Goal: Information Seeking & Learning: Learn about a topic

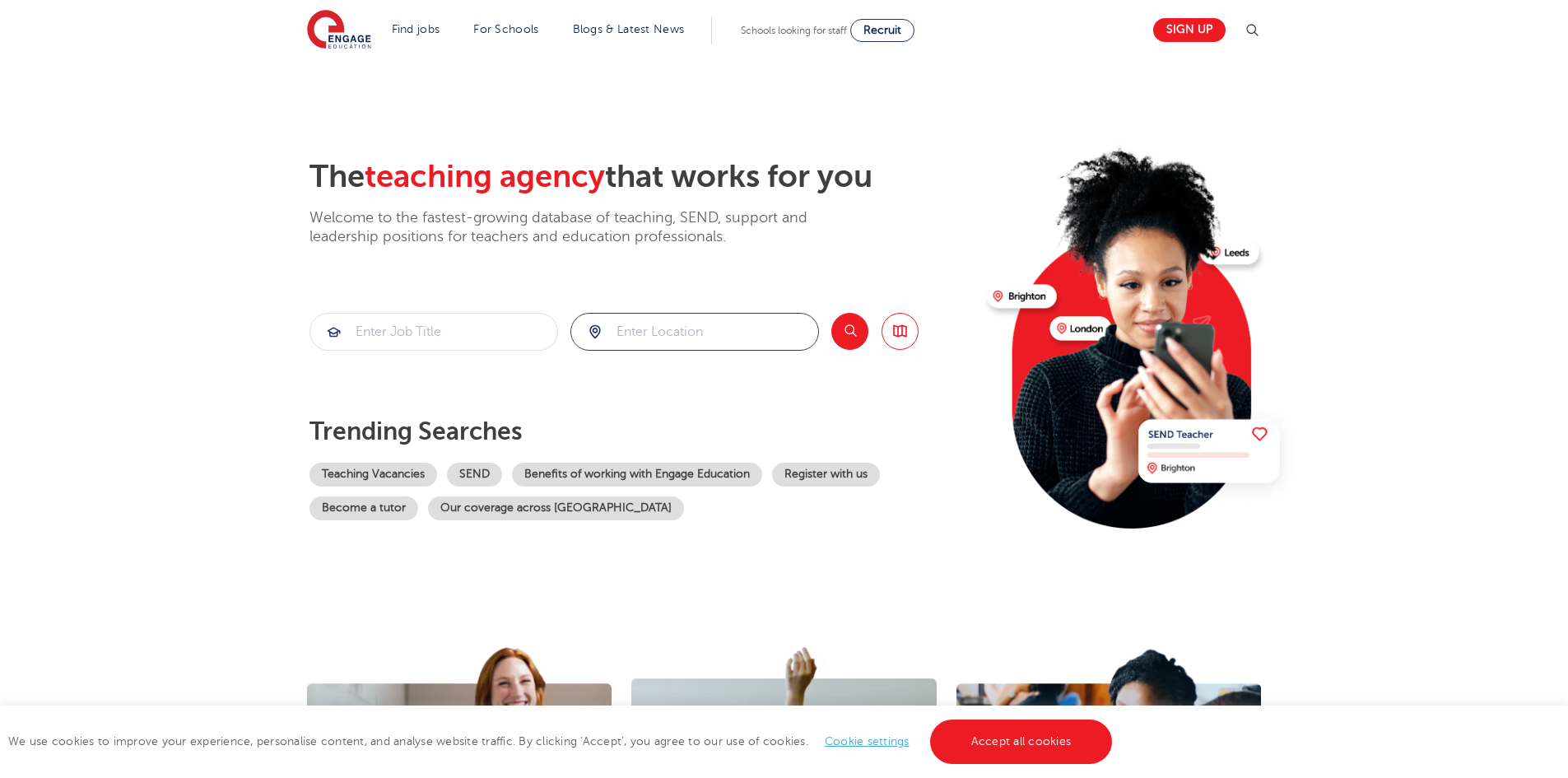
click at [653, 336] on input "search" at bounding box center [695, 331] width 247 height 36
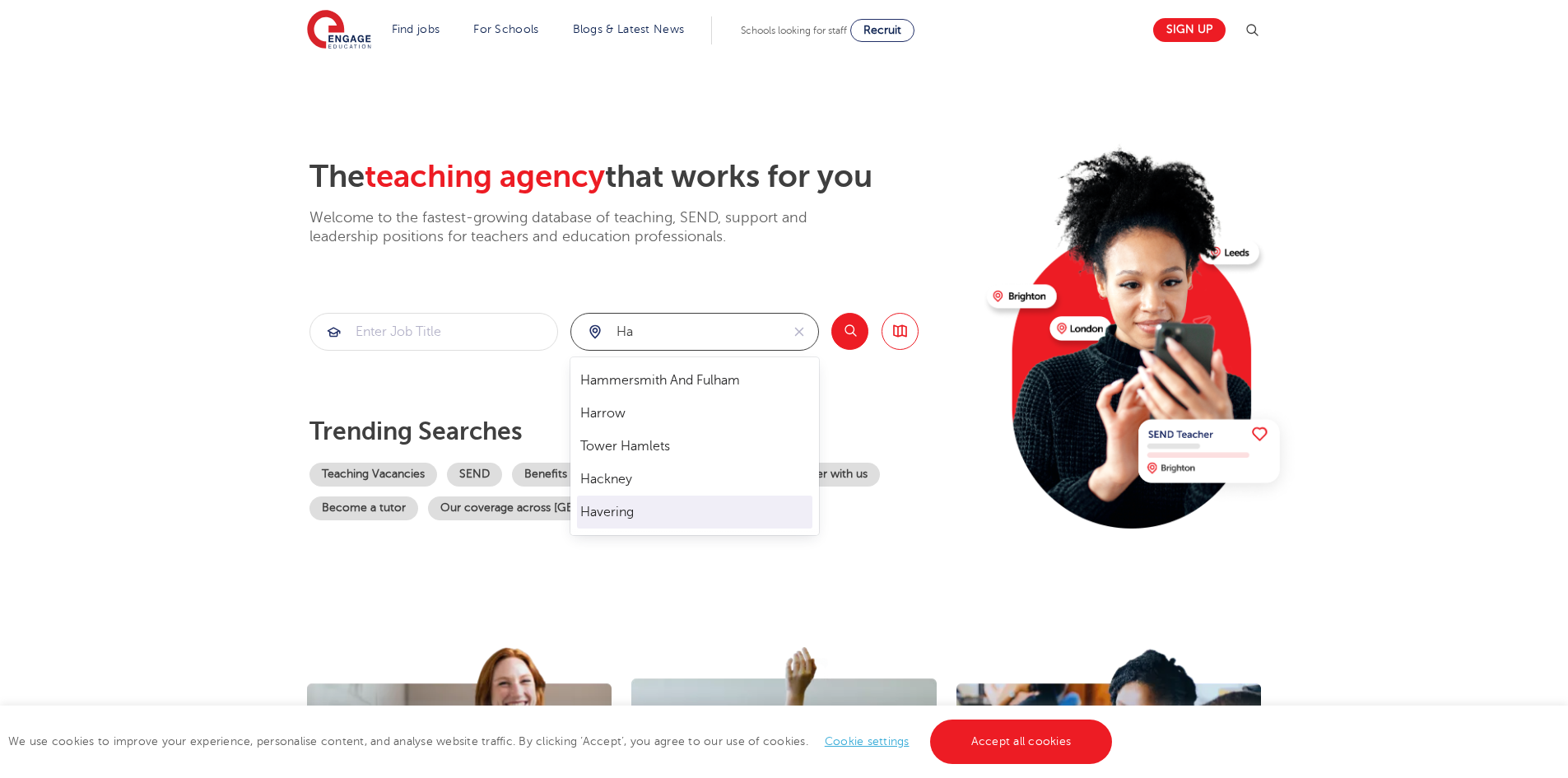
click at [635, 514] on li "Havering" at bounding box center [695, 512] width 236 height 33
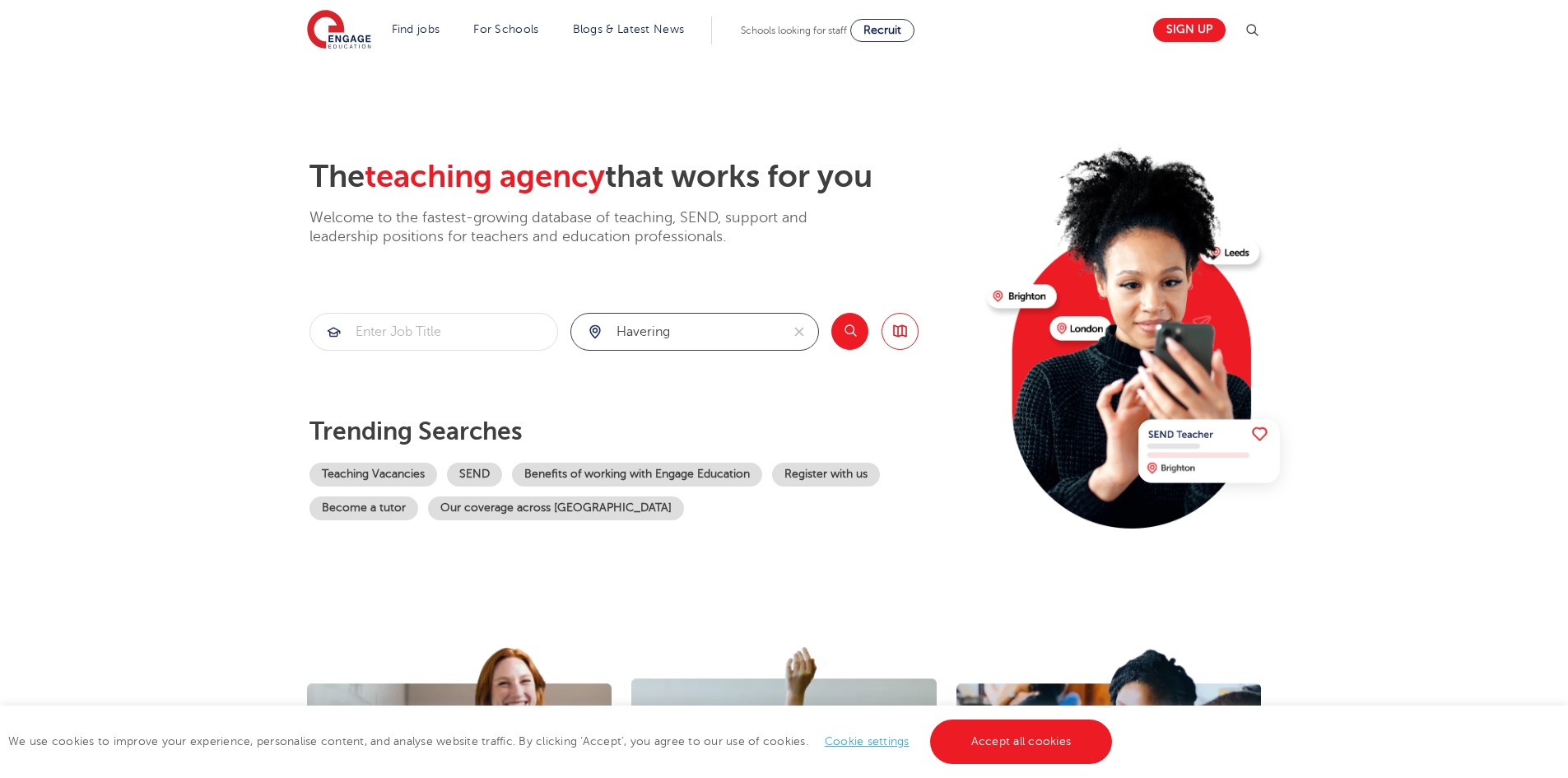
type input "Havering"
click at [854, 333] on button "Search" at bounding box center [850, 331] width 37 height 37
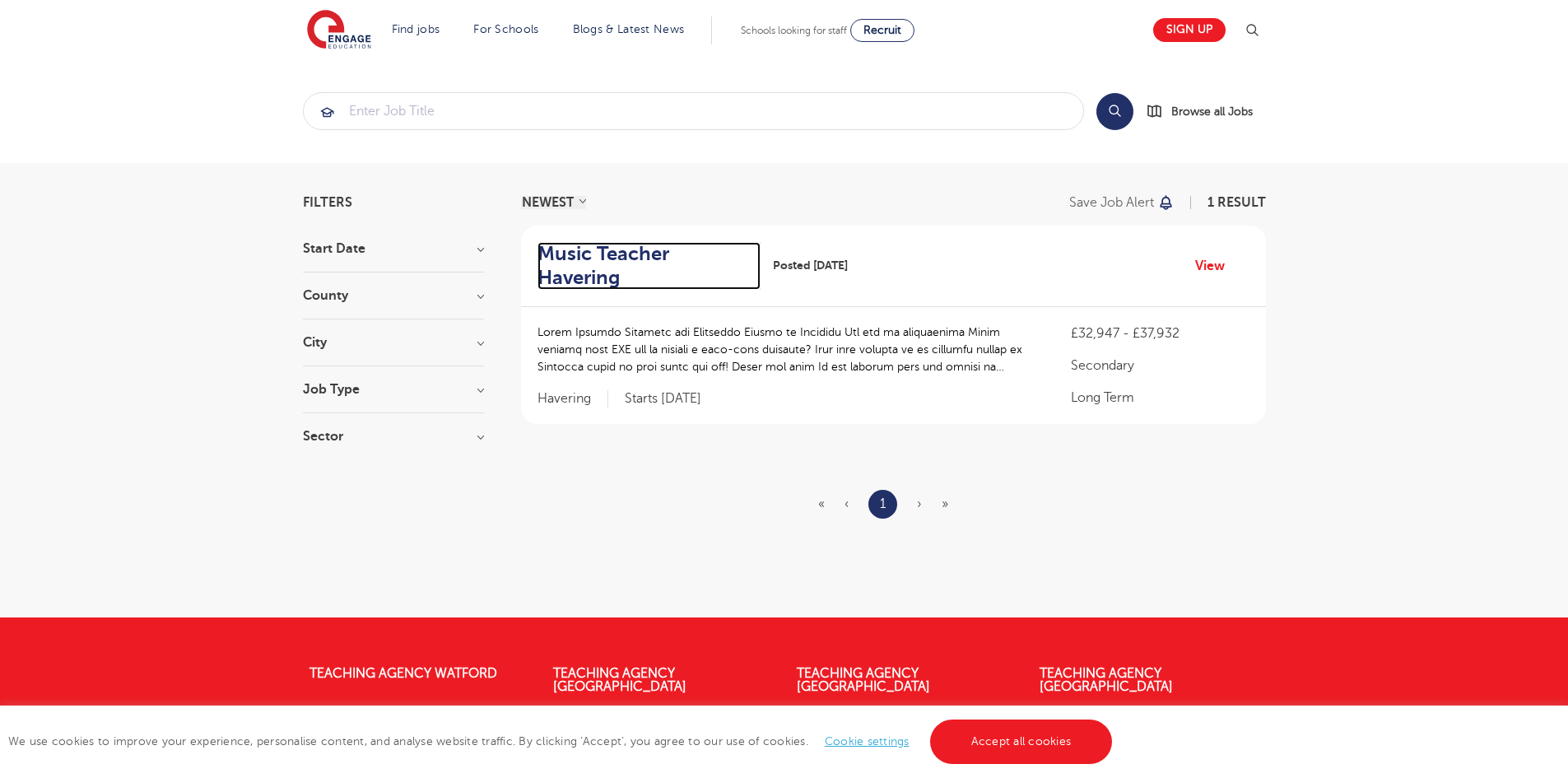
click at [558, 259] on h2 "Music Teacher Havering" at bounding box center [643, 266] width 211 height 48
click at [500, 119] on input "search" at bounding box center [693, 110] width 779 height 36
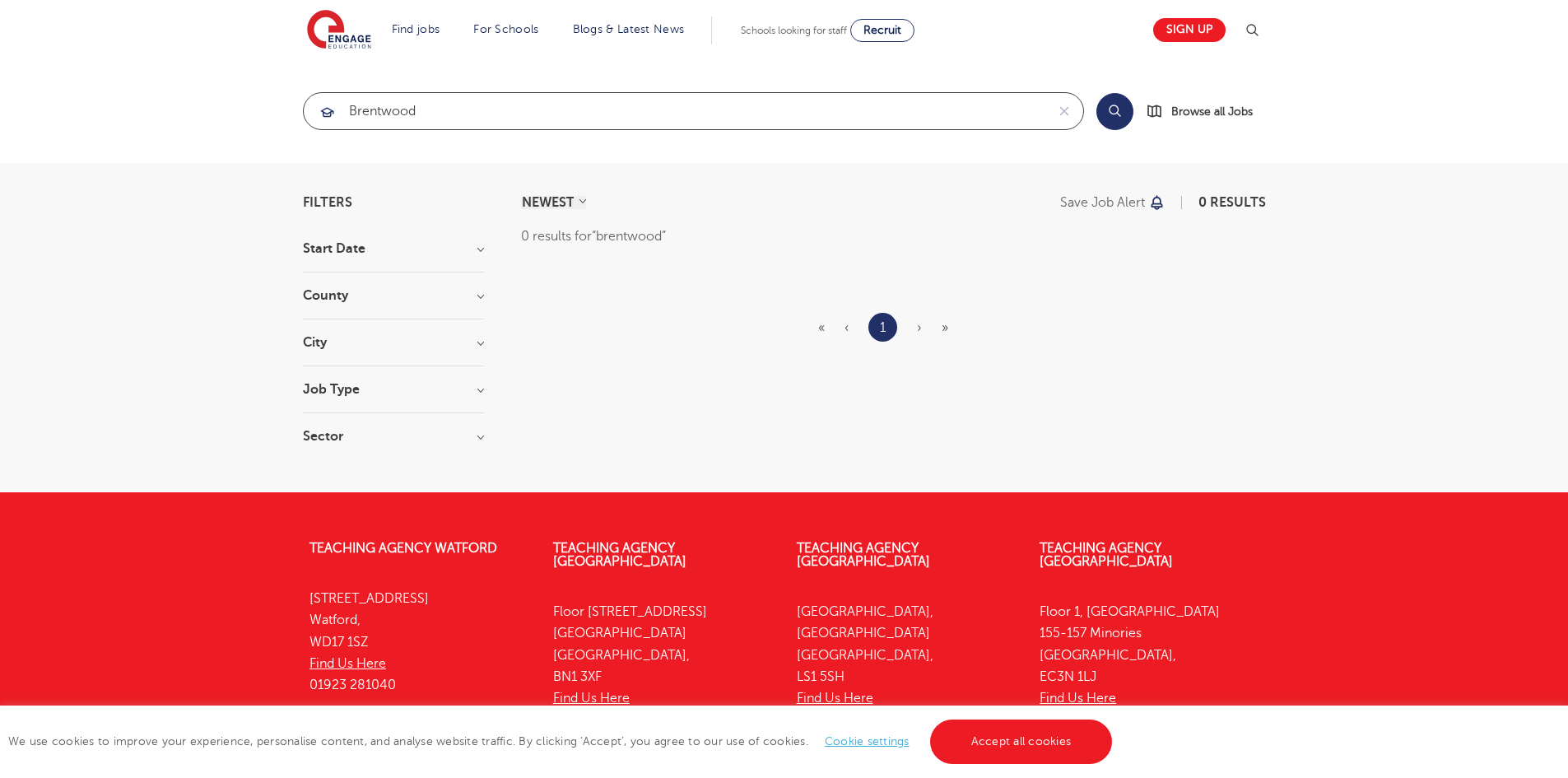
type input "brentwood"
click button "Submit" at bounding box center [0, 0] width 0 height 0
click at [1118, 116] on button "Search" at bounding box center [1115, 111] width 37 height 37
click at [334, 291] on h3 "County" at bounding box center [393, 295] width 181 height 13
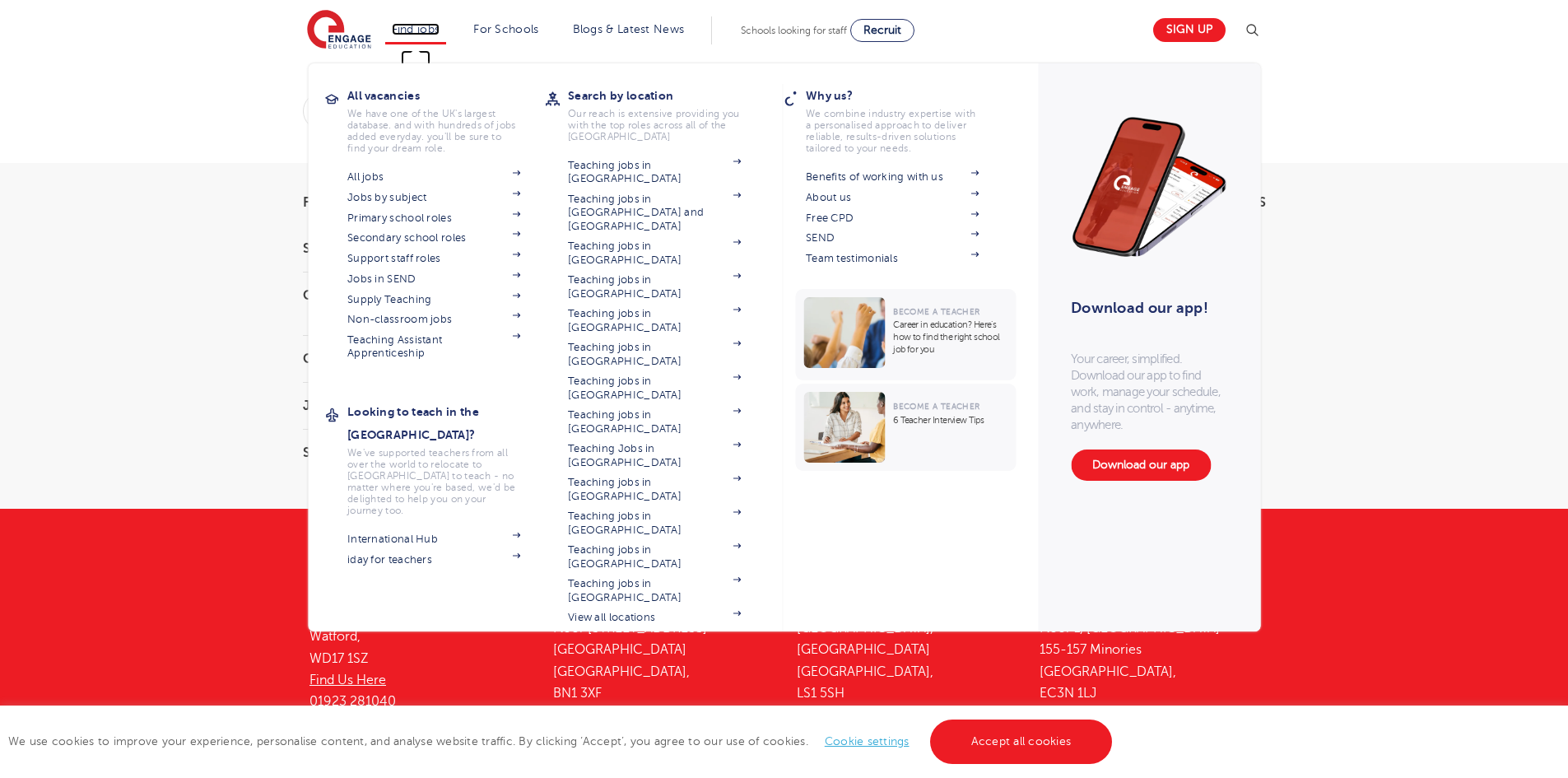
click at [428, 27] on link "Find jobs" at bounding box center [416, 28] width 49 height 12
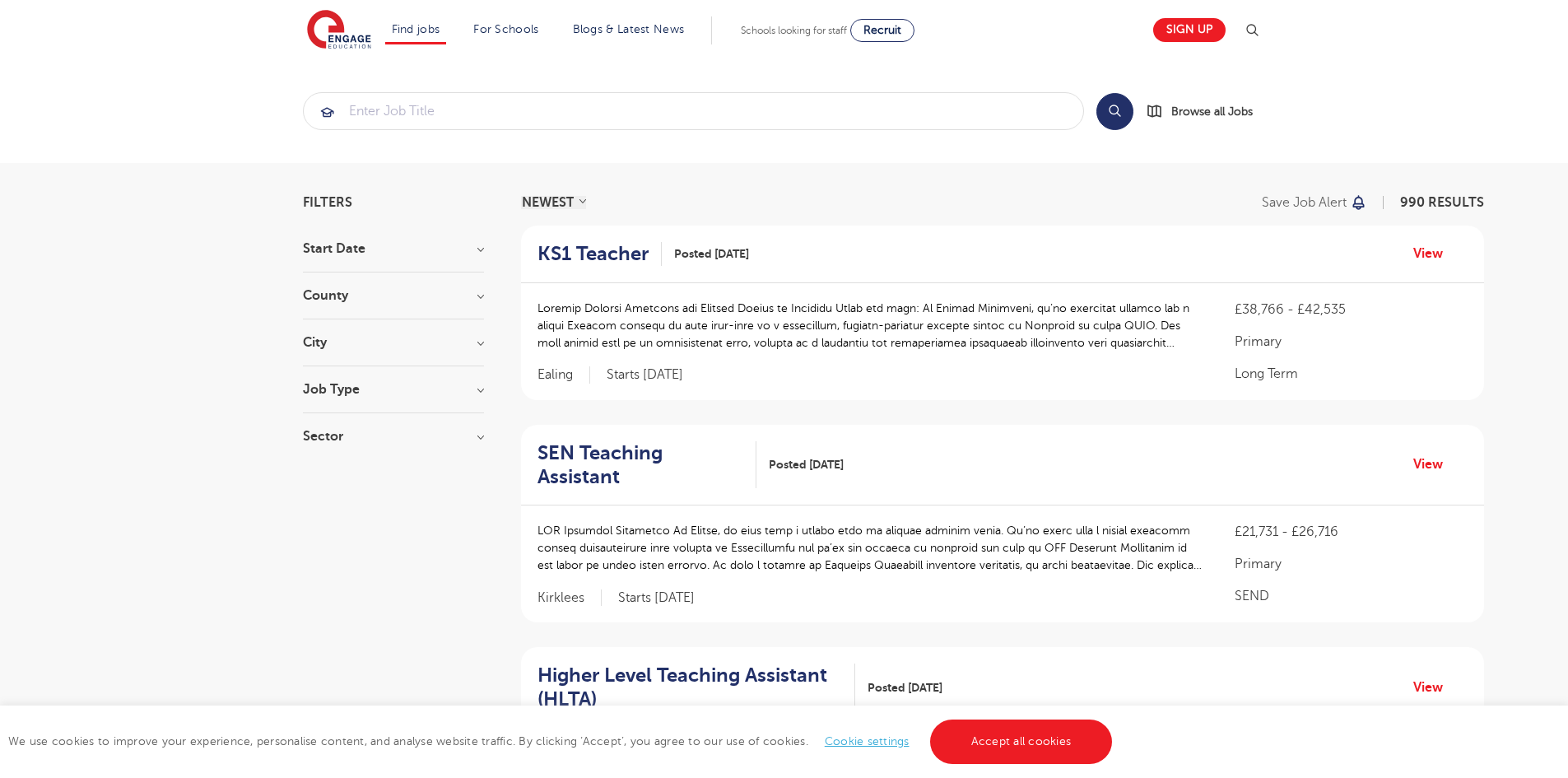
click at [328, 294] on h3 "County" at bounding box center [393, 295] width 181 height 13
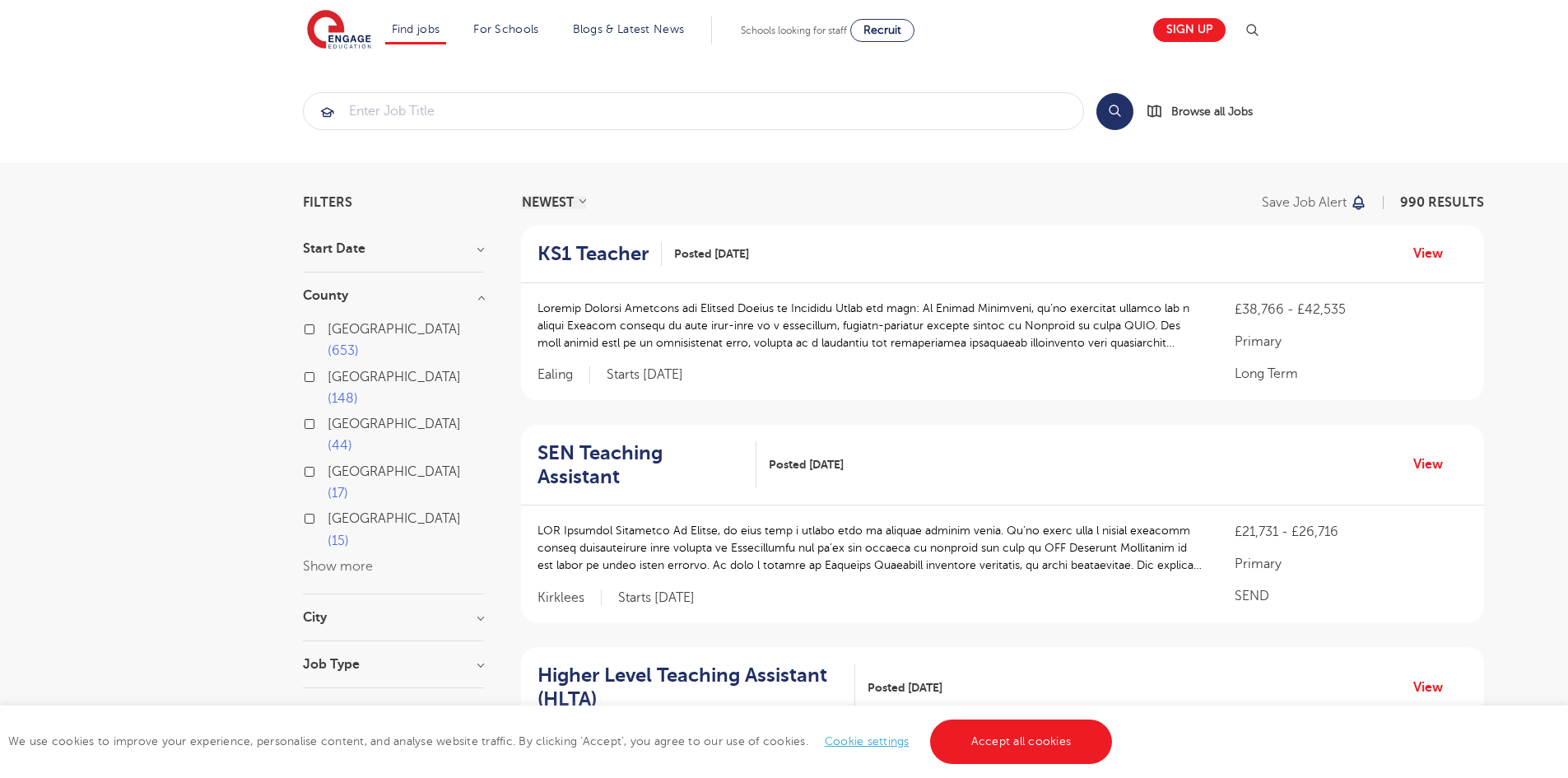
click at [310, 559] on button "Show more" at bounding box center [338, 566] width 70 height 15
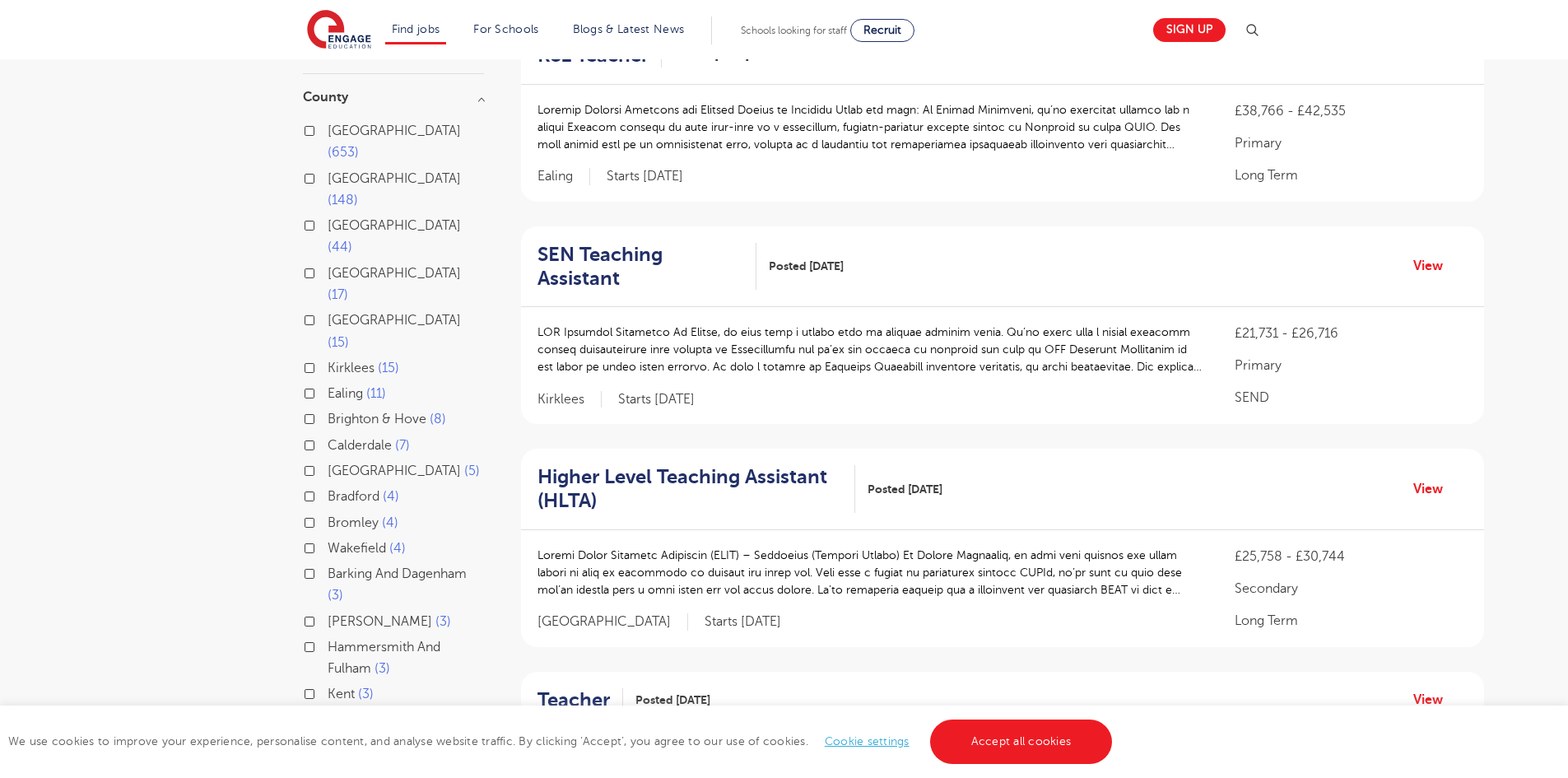
scroll to position [164, 0]
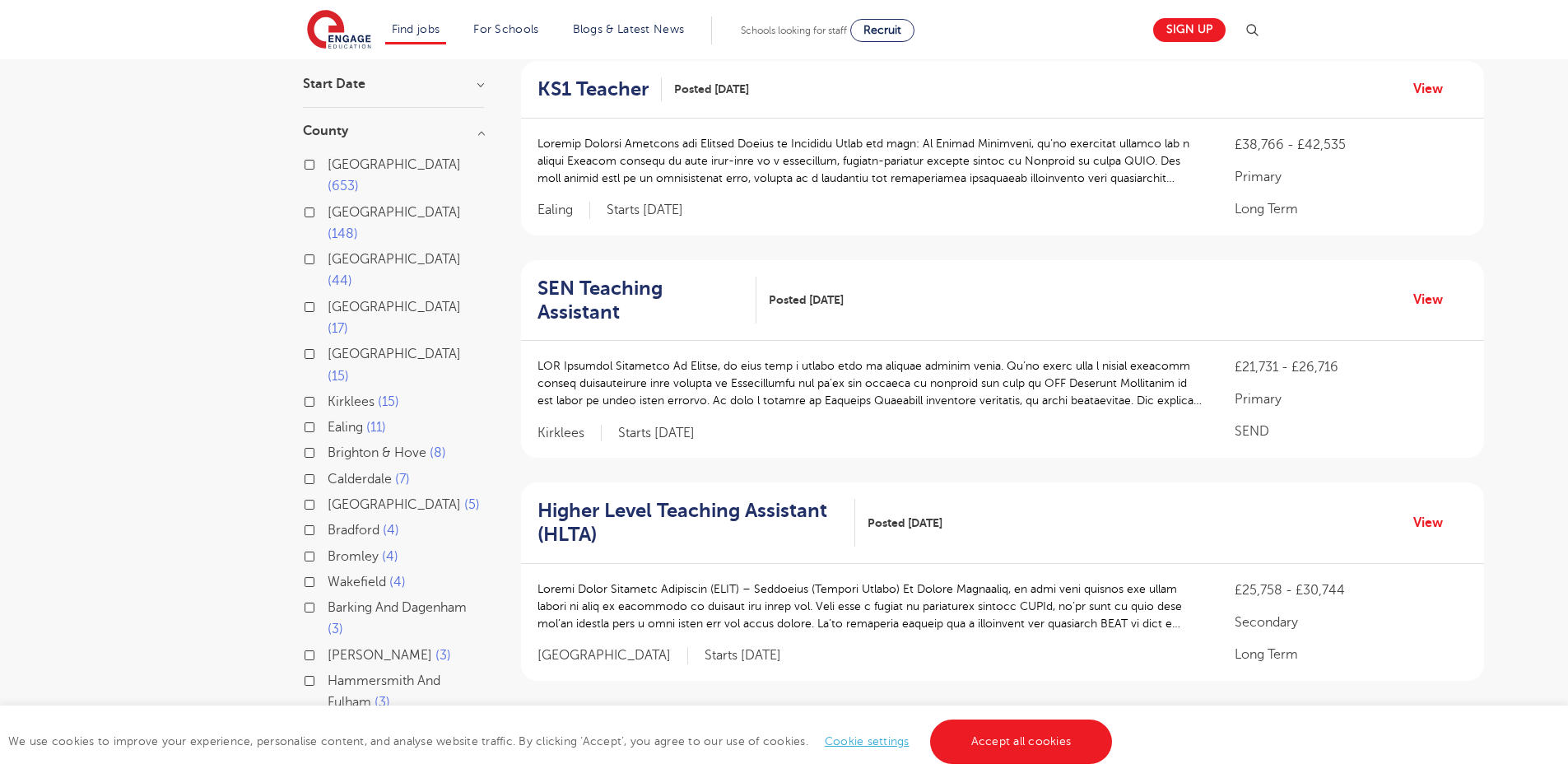
click at [328, 165] on label "London 653" at bounding box center [406, 176] width 156 height 44
click at [328, 165] on input "London 653" at bounding box center [333, 162] width 11 height 11
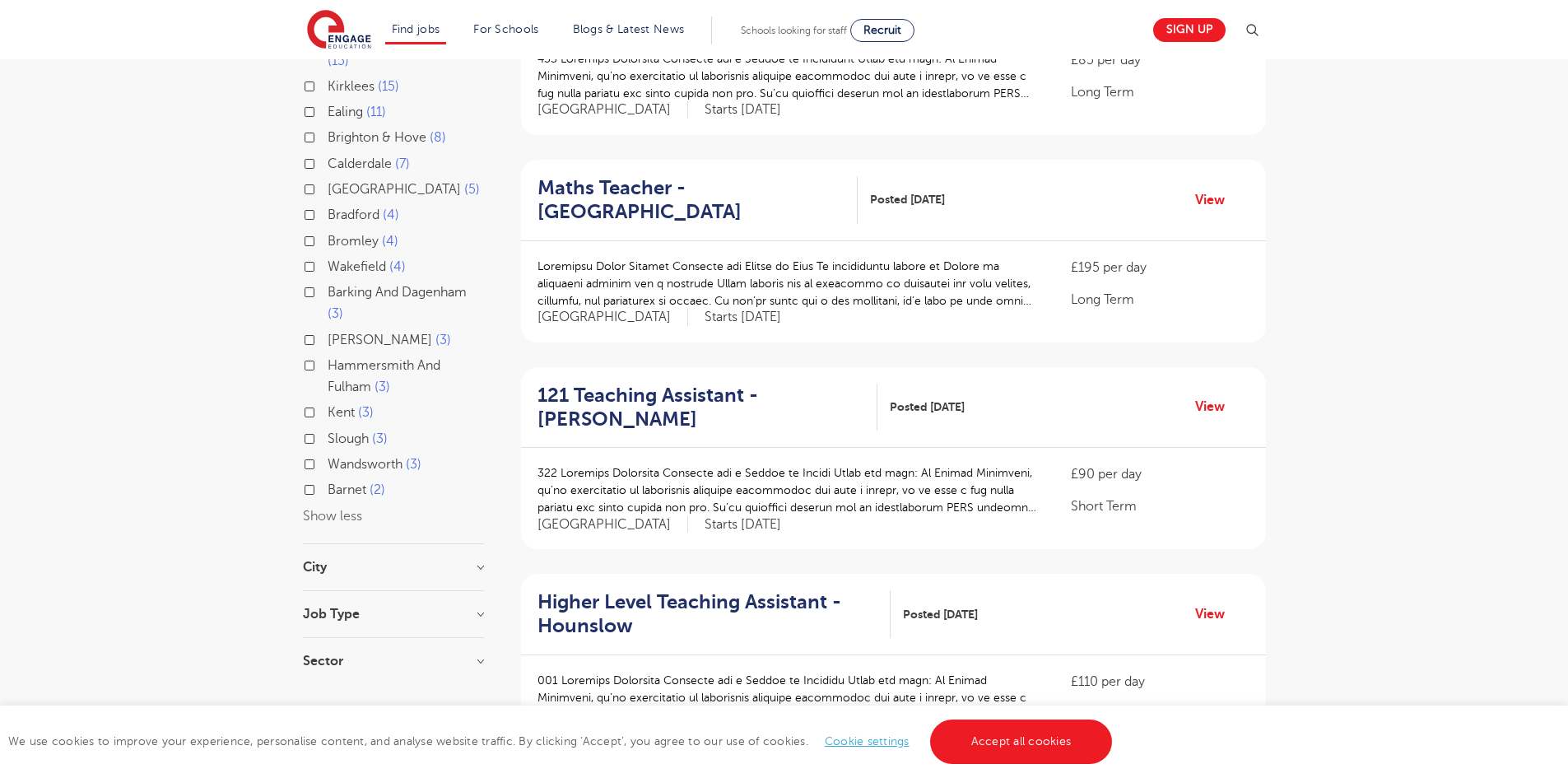
scroll to position [576, 0]
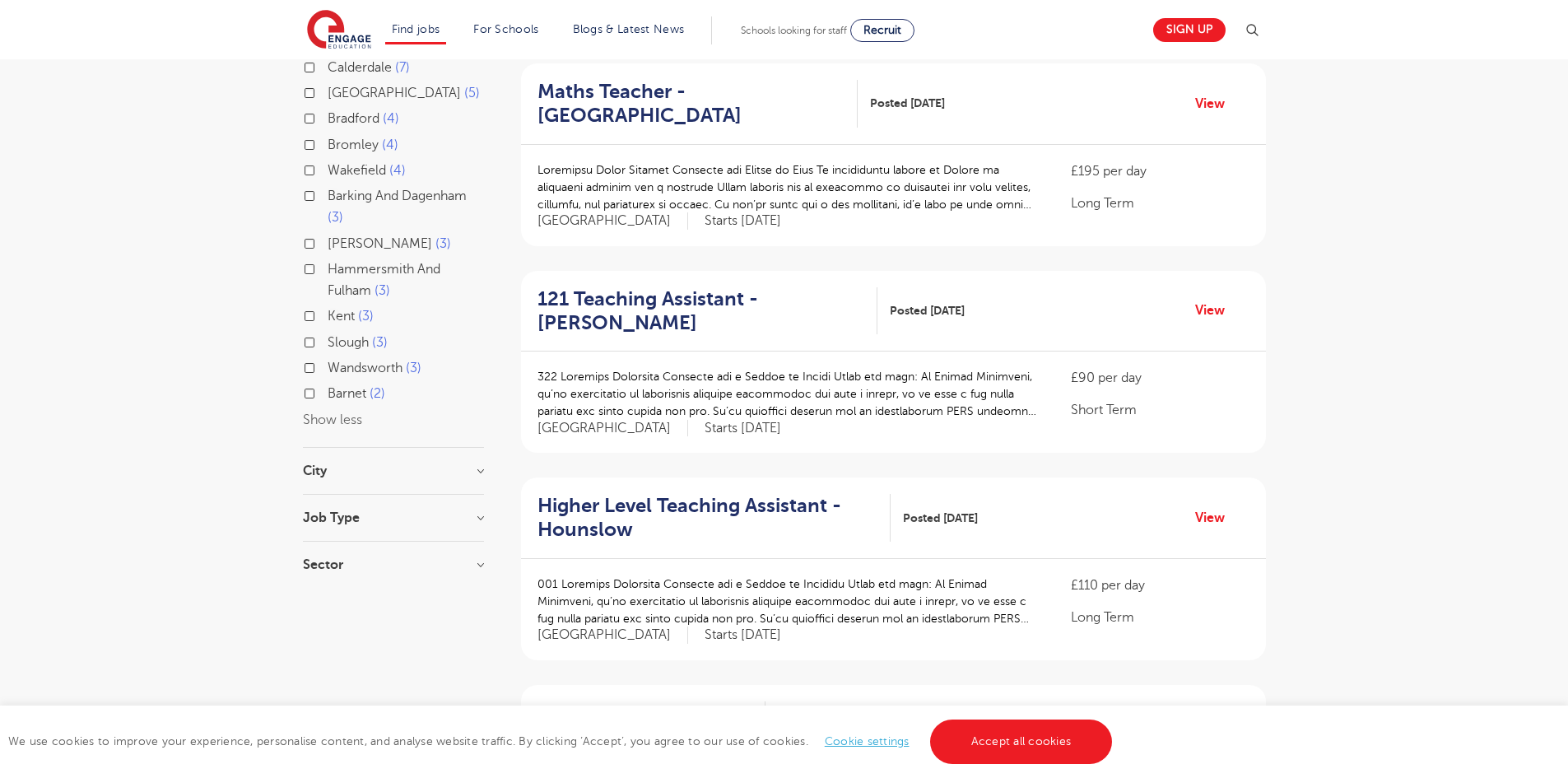
click at [355, 464] on h3 "City" at bounding box center [393, 471] width 181 height 13
click at [316, 626] on button "Show more" at bounding box center [338, 633] width 70 height 15
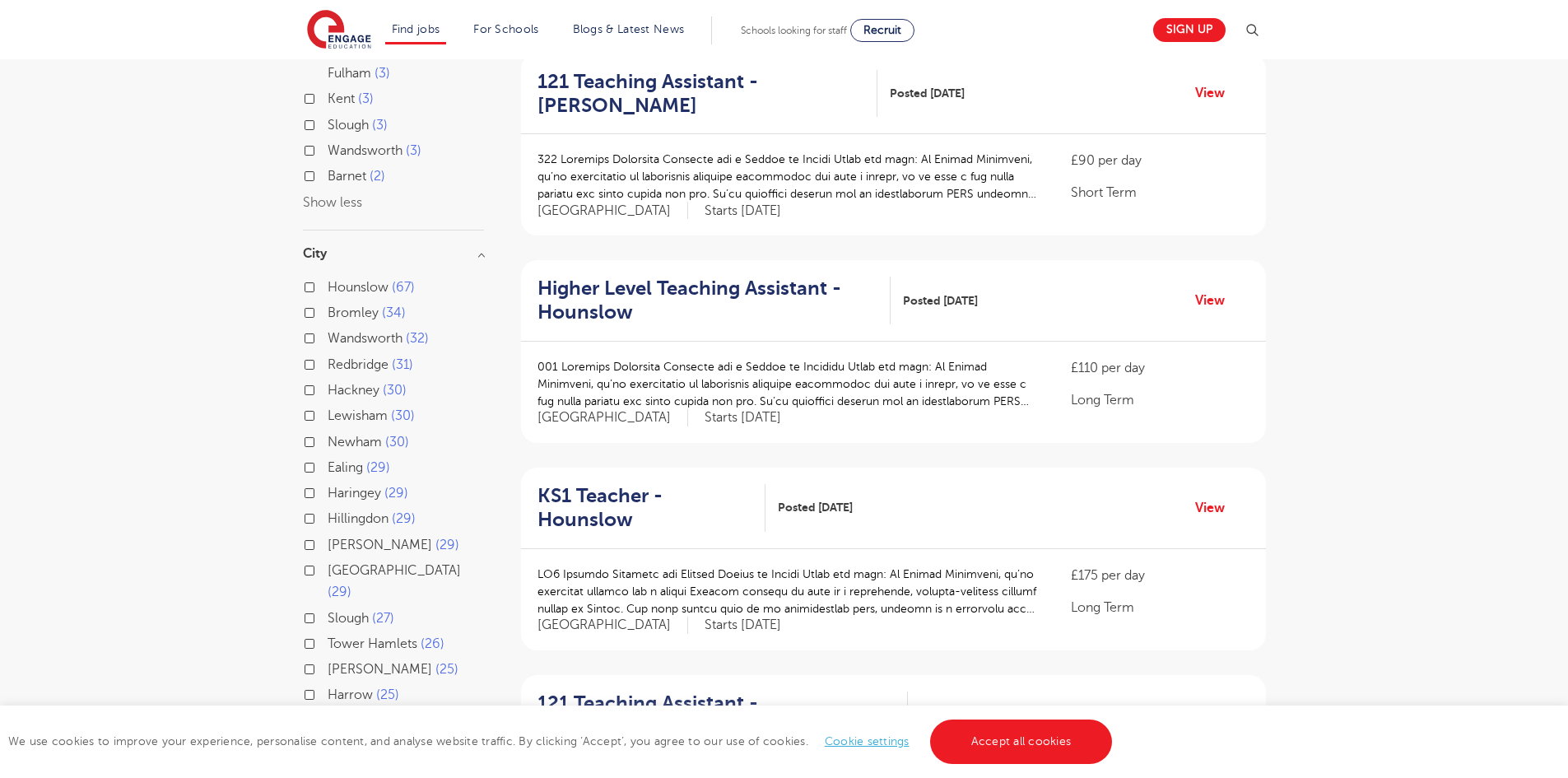
scroll to position [823, 0]
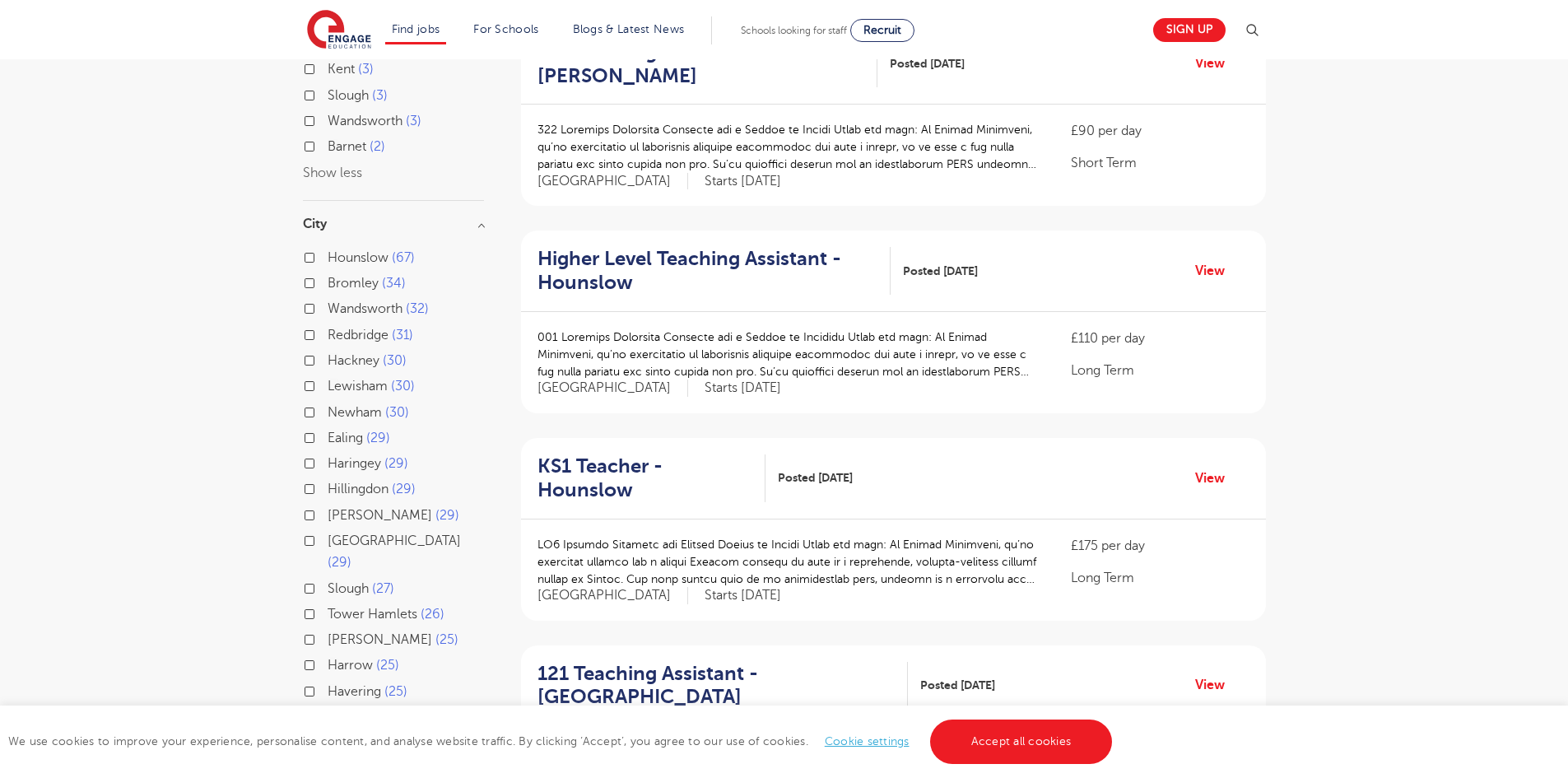
click at [328, 681] on label "Havering 25" at bounding box center [367, 691] width 80 height 21
click at [328, 684] on input "Havering 25" at bounding box center [333, 689] width 11 height 11
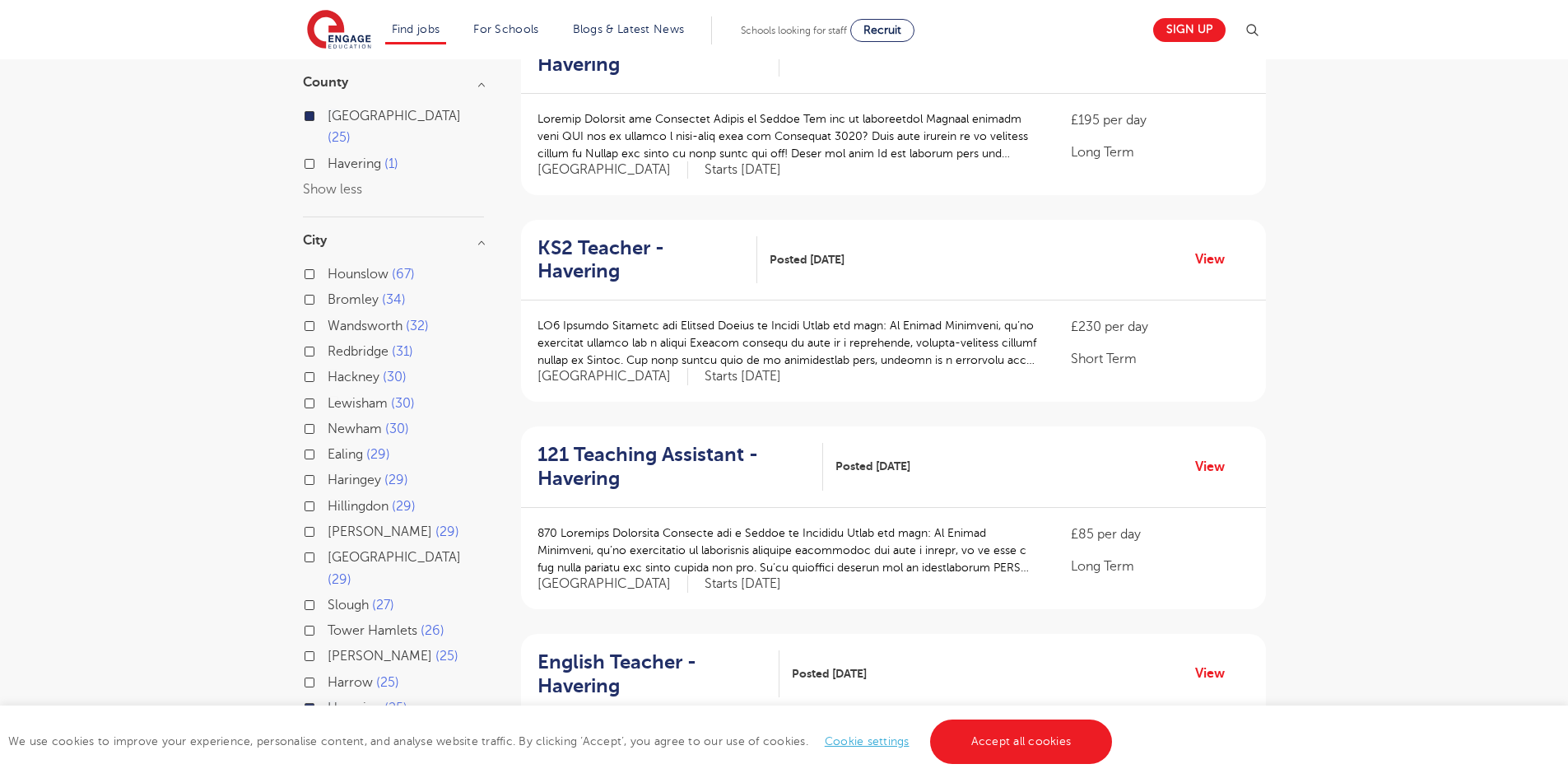
scroll to position [247, 0]
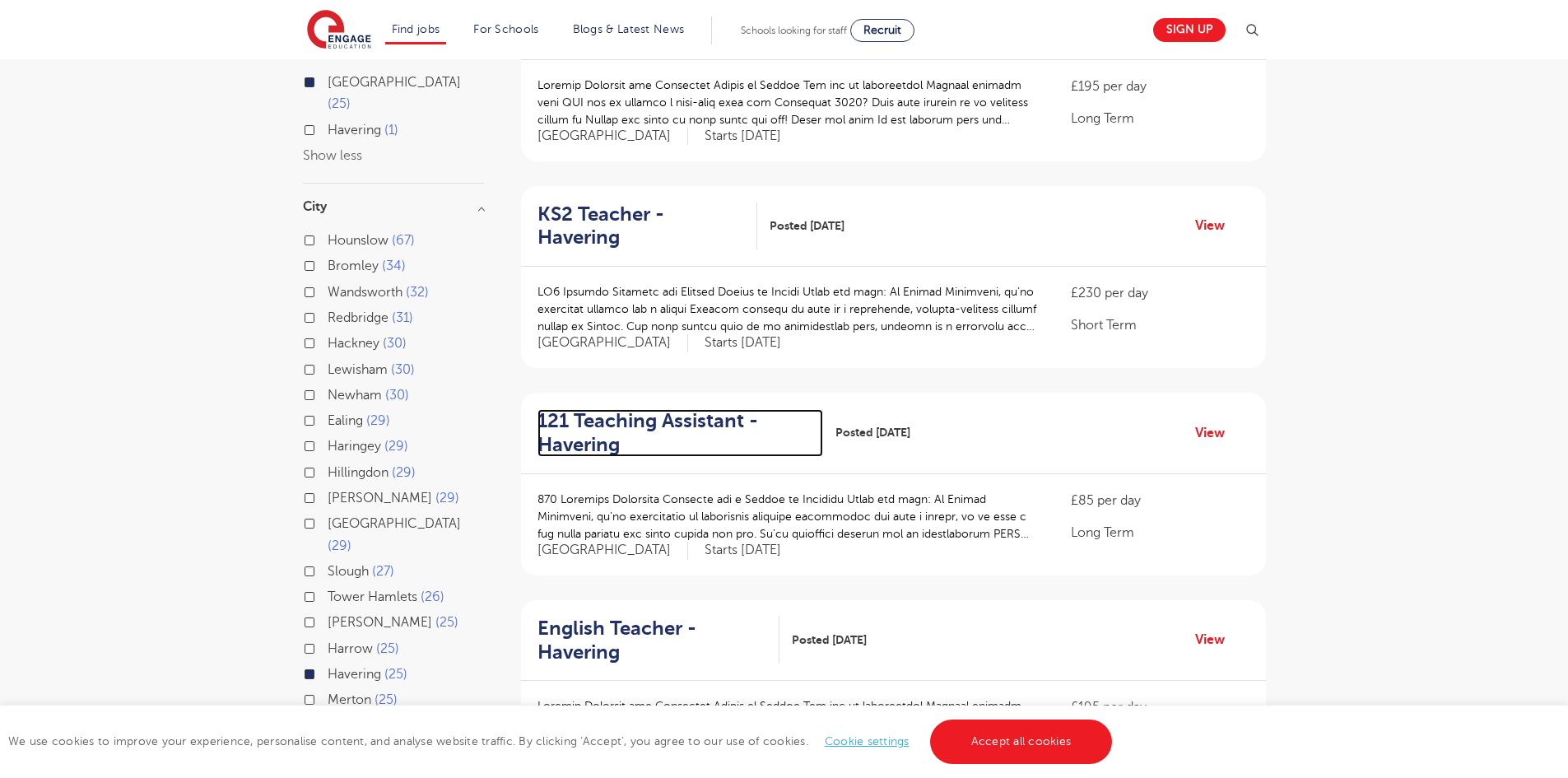
click at [560, 409] on h2 "121 Teaching Assistant - Havering" at bounding box center [673, 433] width 272 height 48
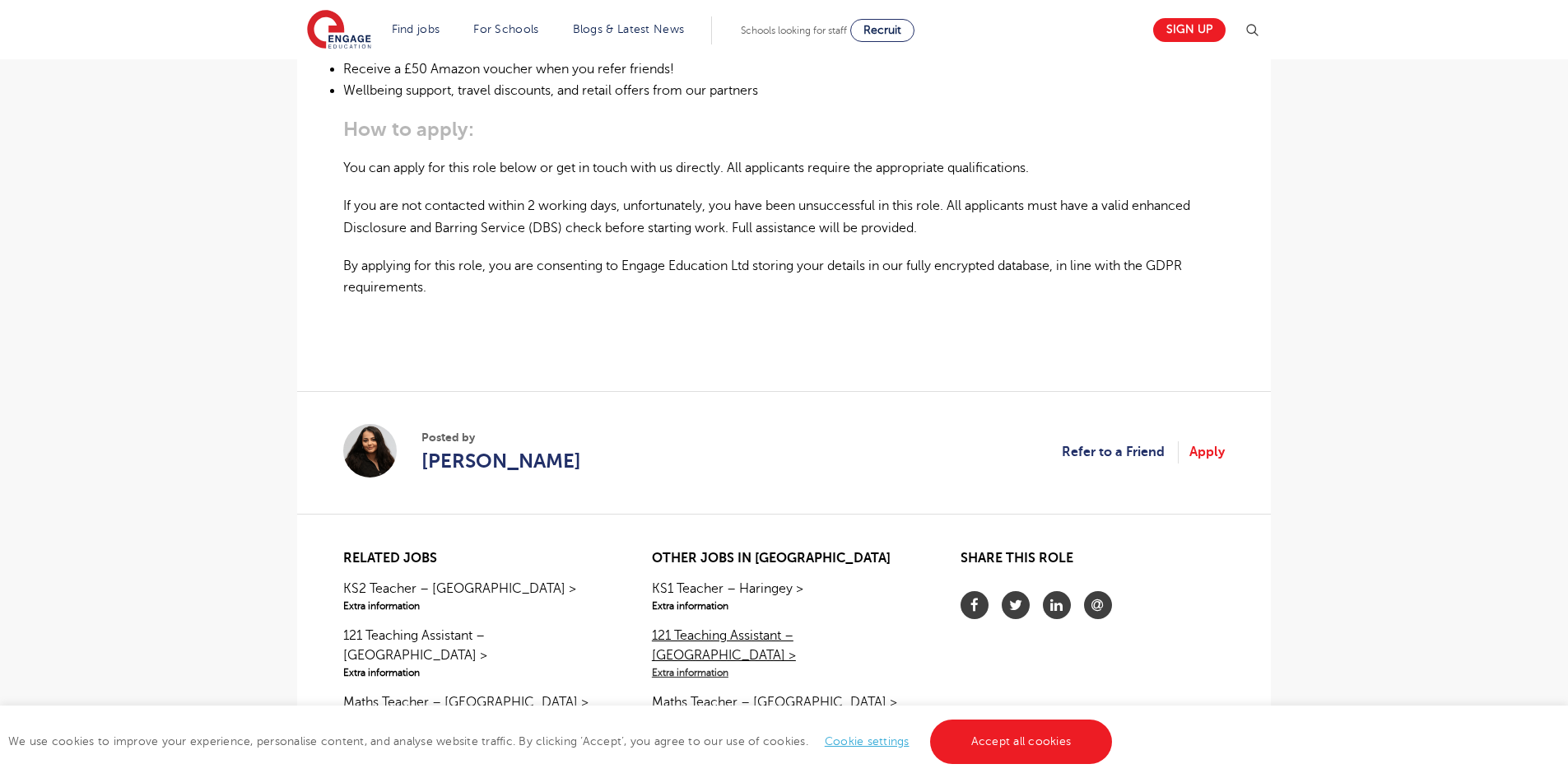
scroll to position [1152, 0]
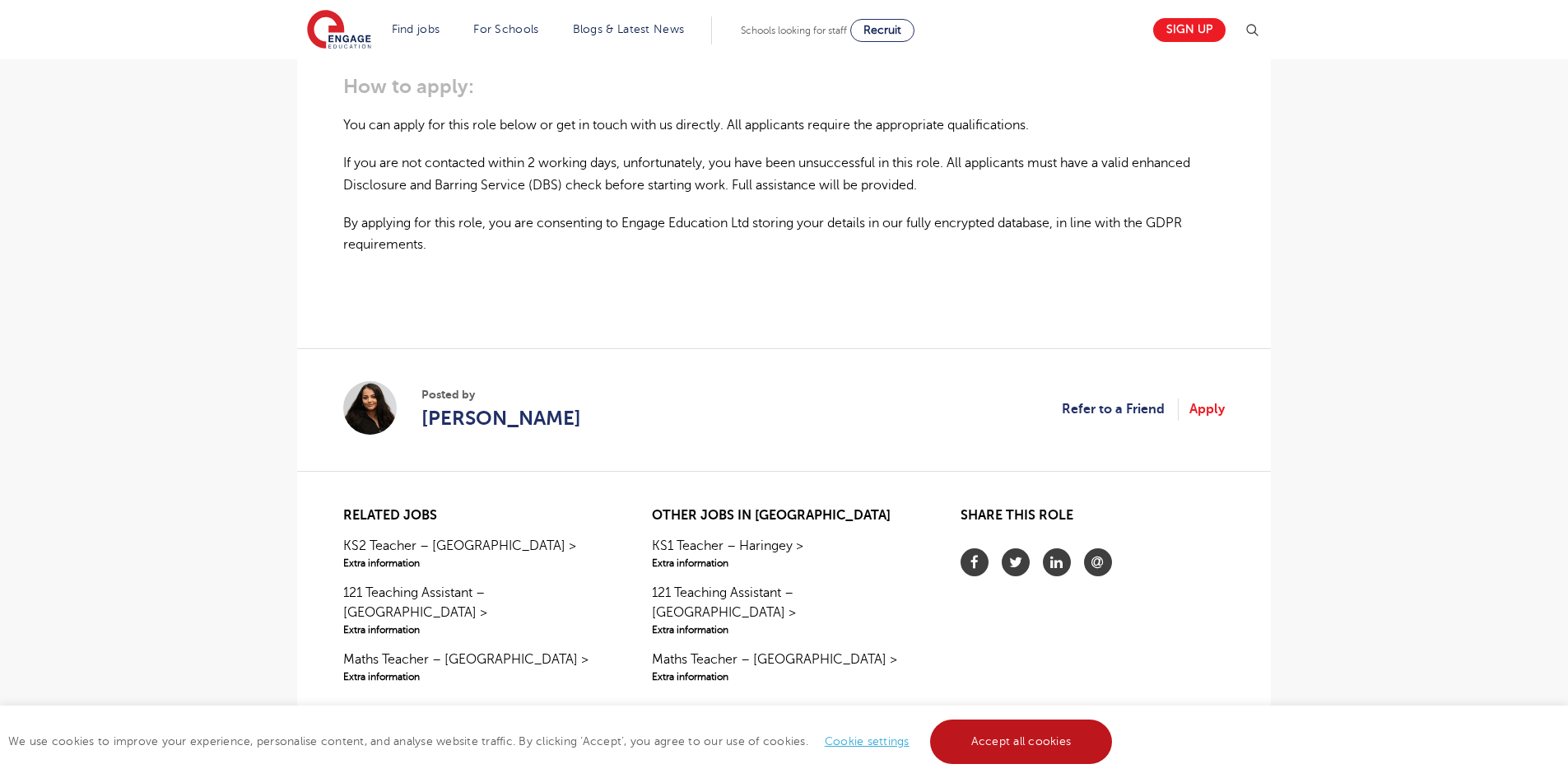
click at [1017, 735] on link "Accept all cookies" at bounding box center [1021, 741] width 183 height 44
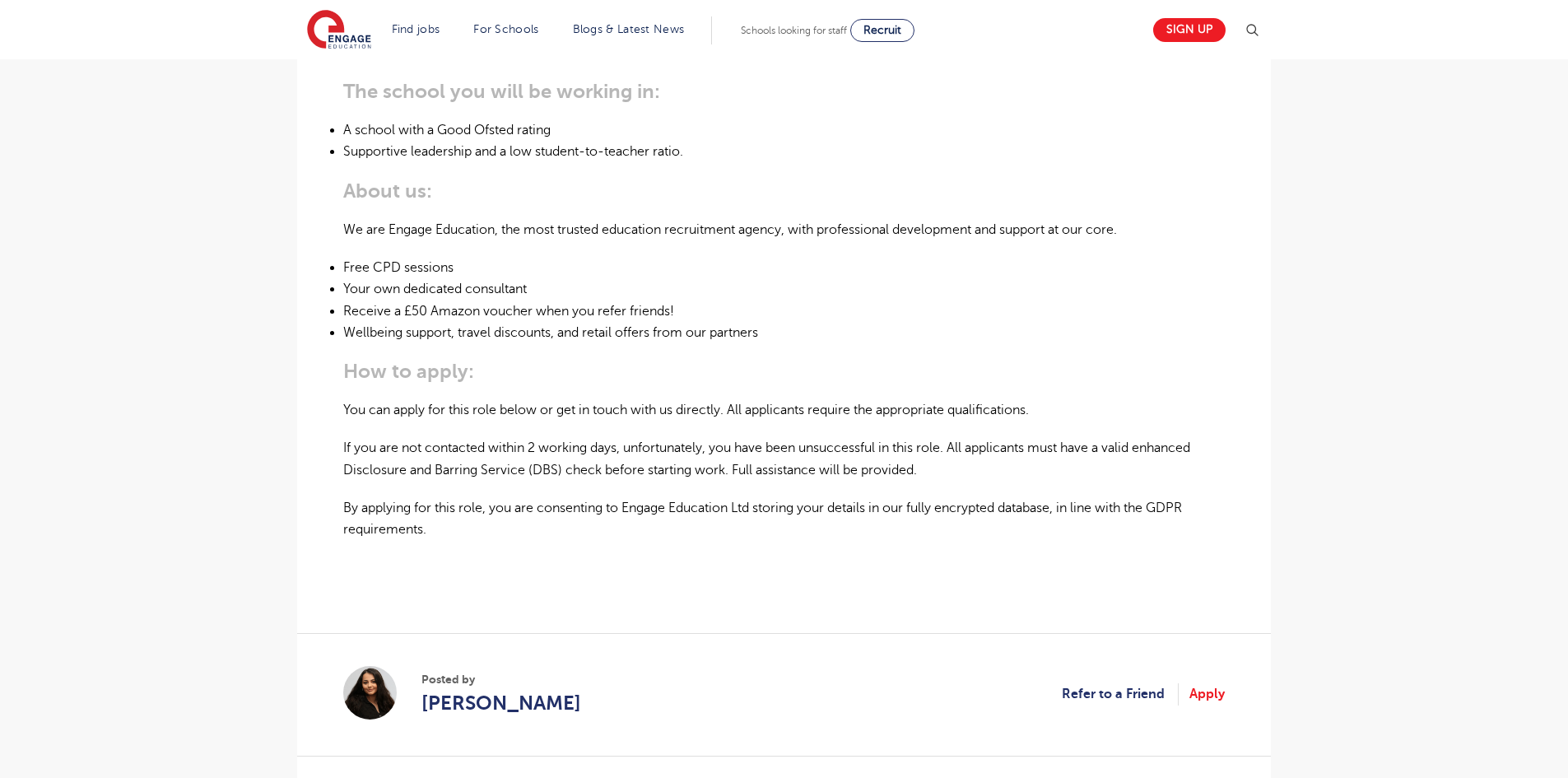
scroll to position [823, 0]
